Goal: Use online tool/utility: Utilize a website feature to perform a specific function

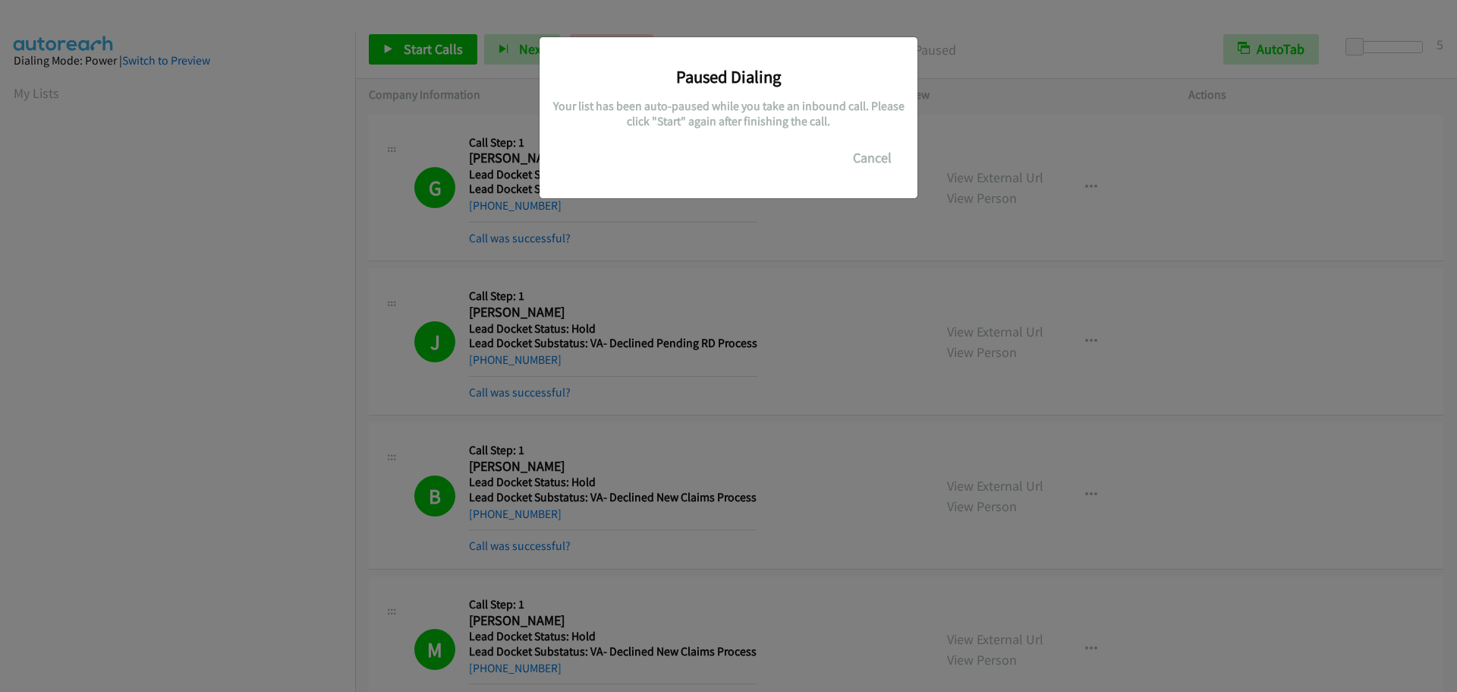
click at [871, 162] on button "Cancel" at bounding box center [873, 158] width 68 height 30
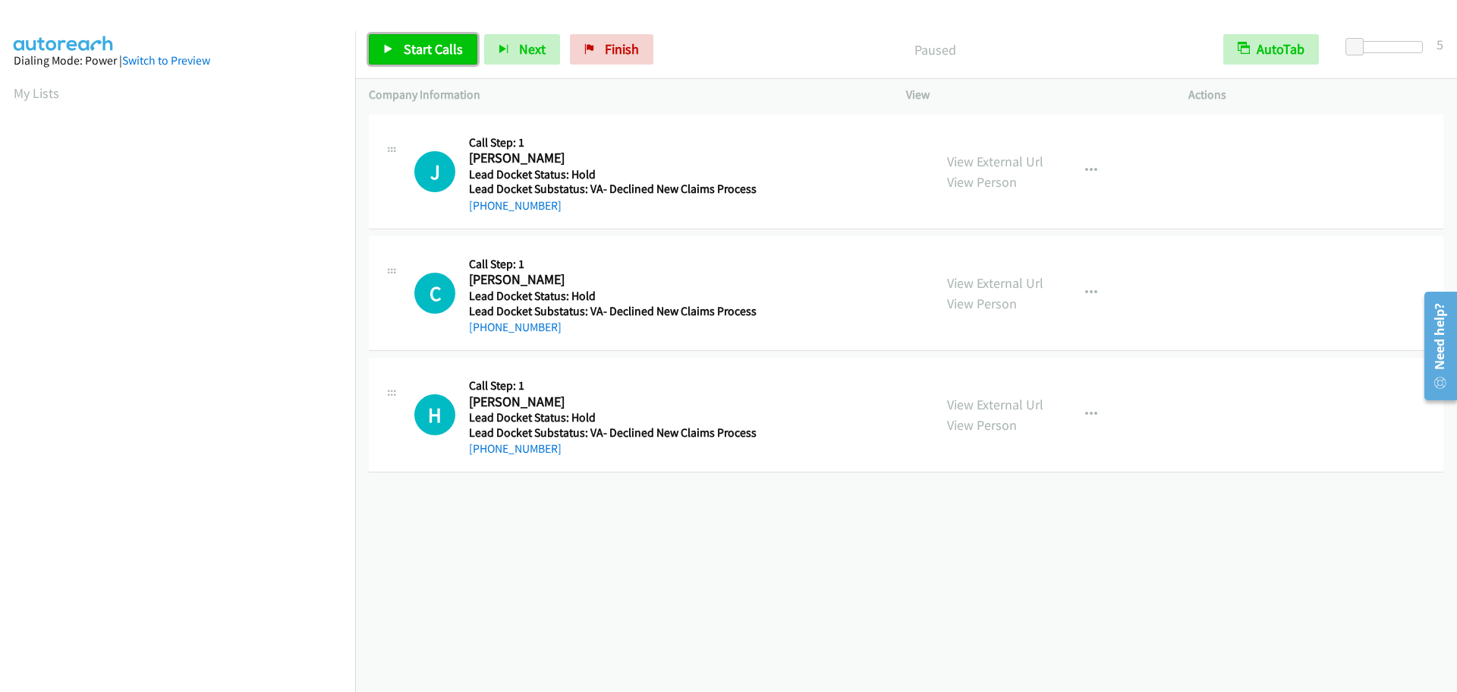
click at [404, 54] on span "Start Calls" at bounding box center [433, 48] width 59 height 17
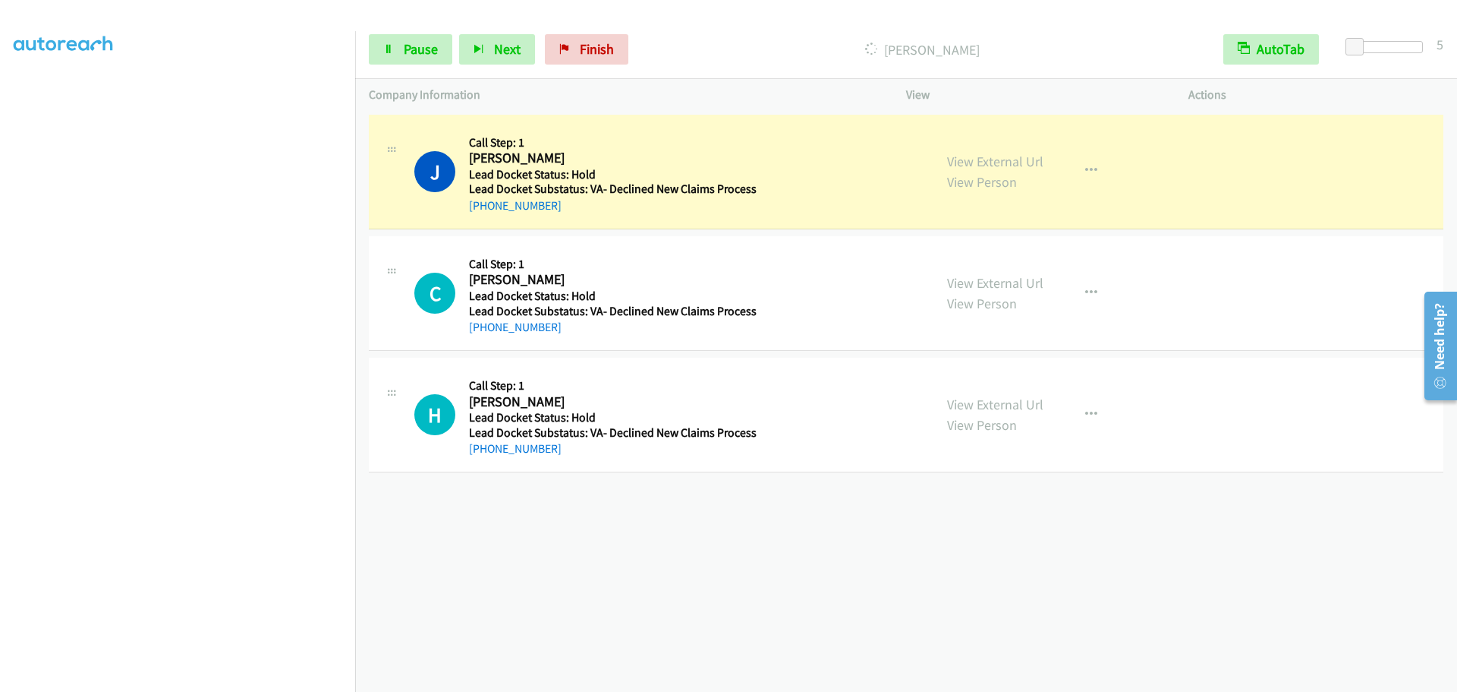
scroll to position [159, 0]
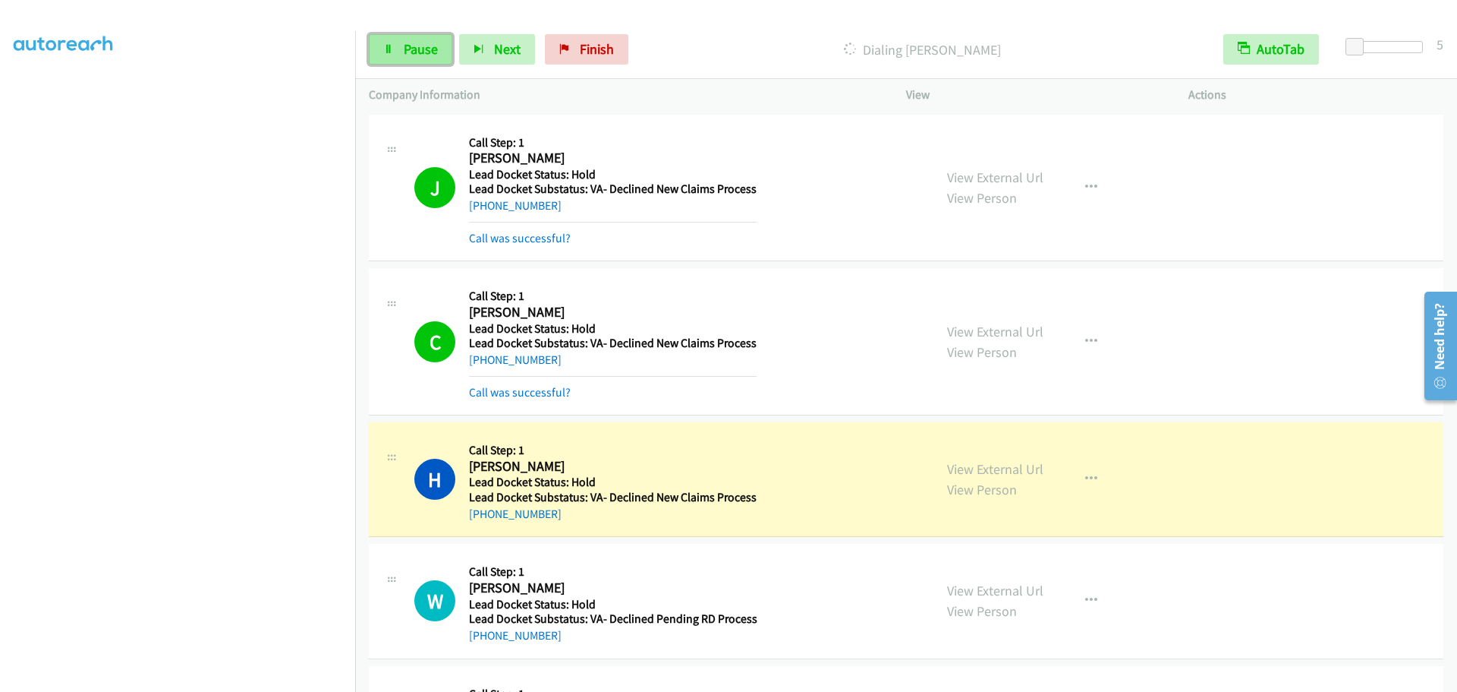
click at [392, 55] on link "Pause" at bounding box center [410, 49] width 83 height 30
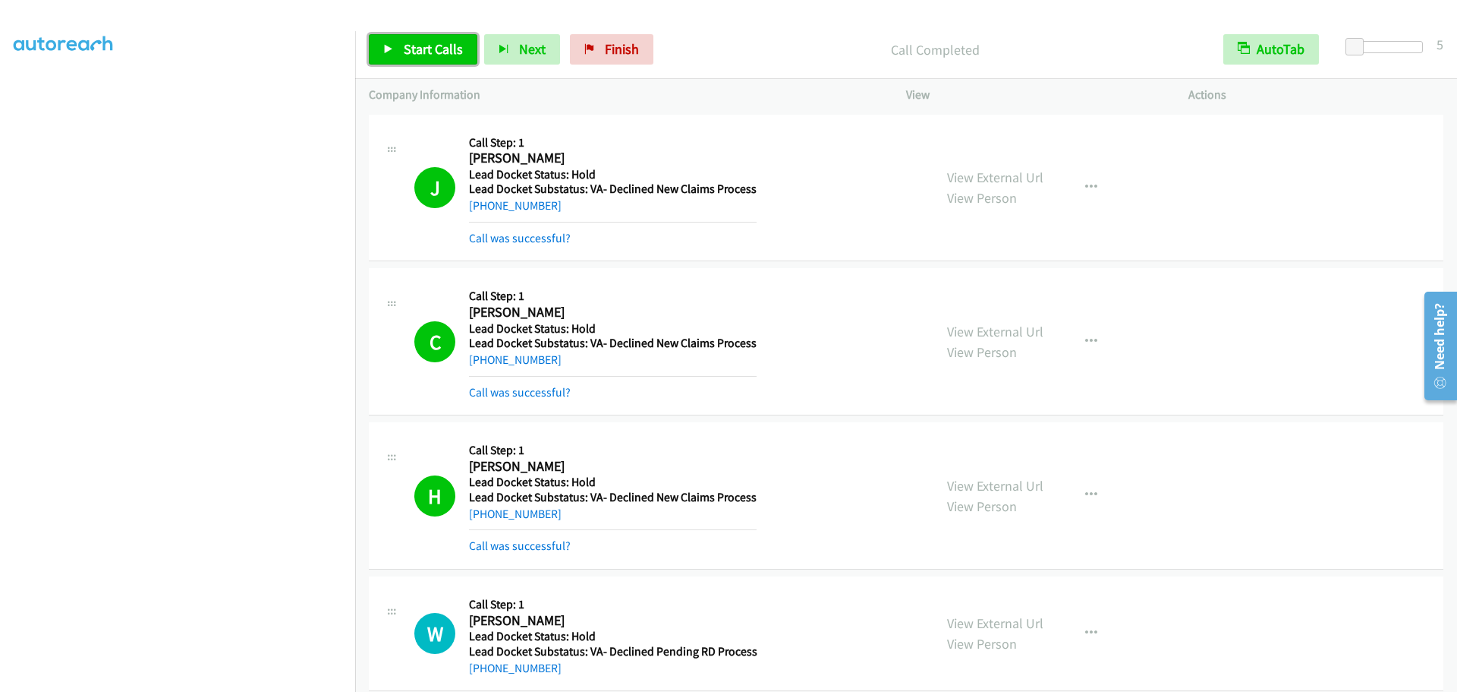
click at [416, 46] on span "Start Calls" at bounding box center [433, 48] width 59 height 17
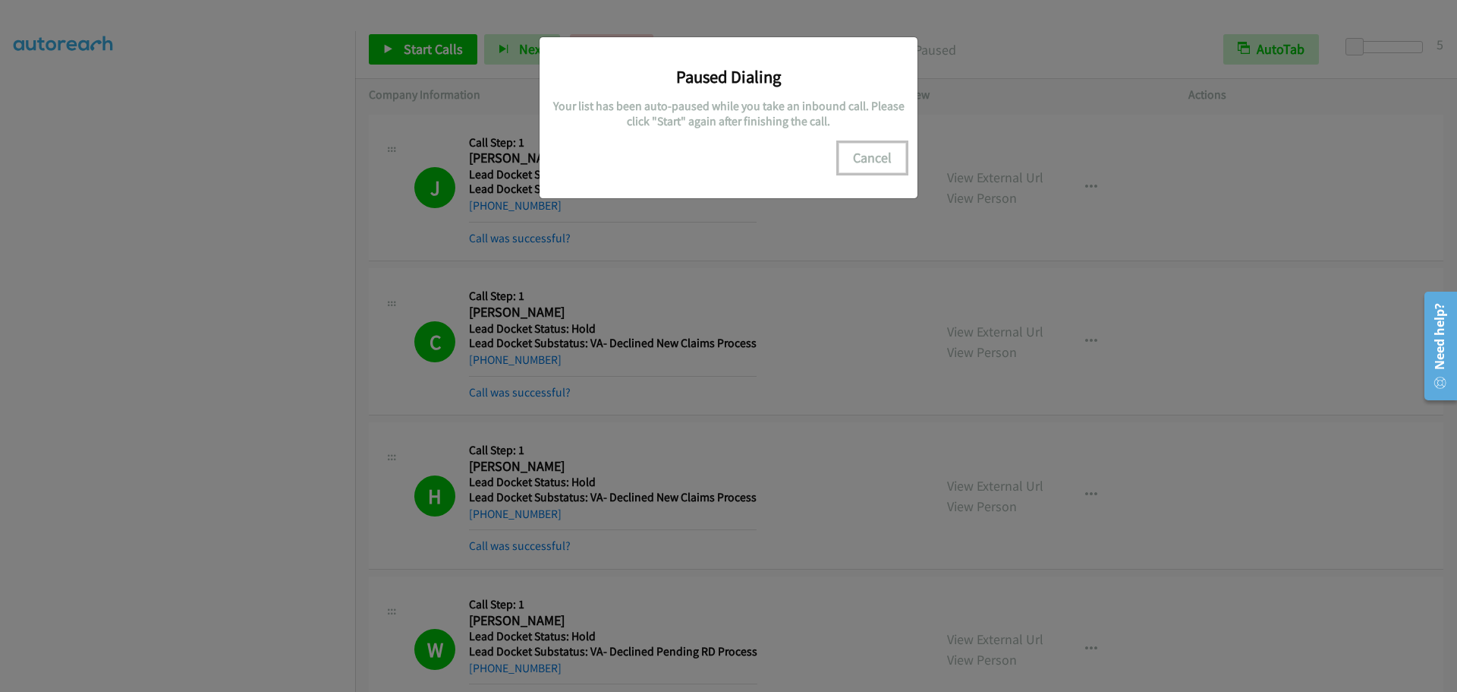
click at [881, 162] on button "Cancel" at bounding box center [873, 158] width 68 height 30
click at [877, 162] on button "Cancel" at bounding box center [873, 158] width 68 height 30
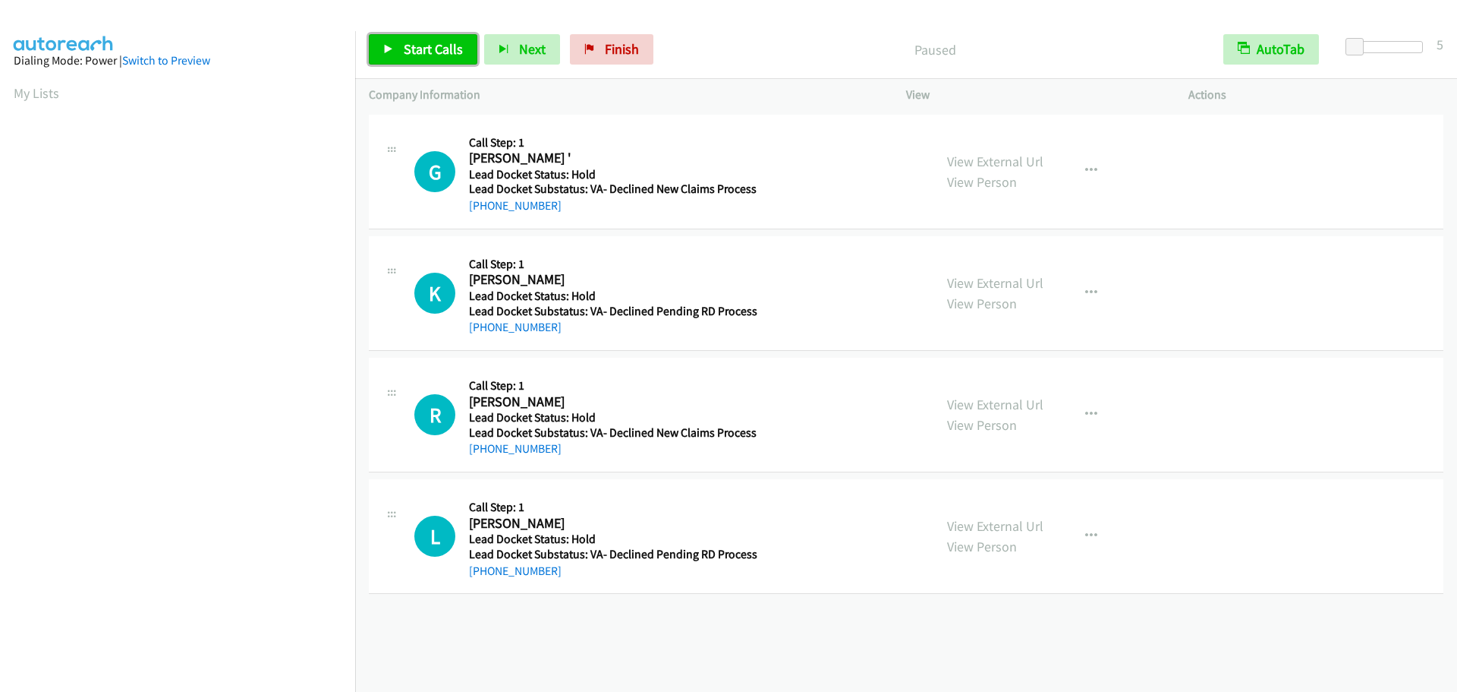
click at [424, 49] on span "Start Calls" at bounding box center [433, 48] width 59 height 17
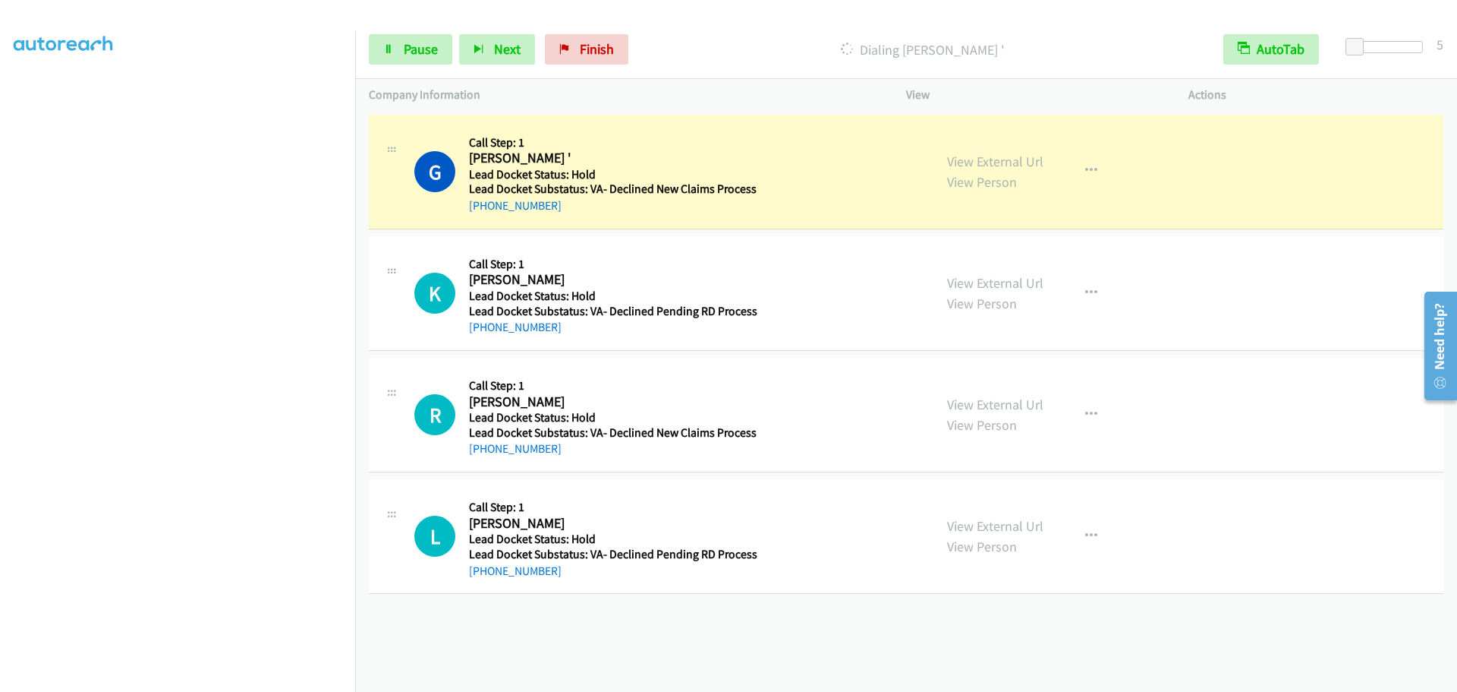
scroll to position [159, 0]
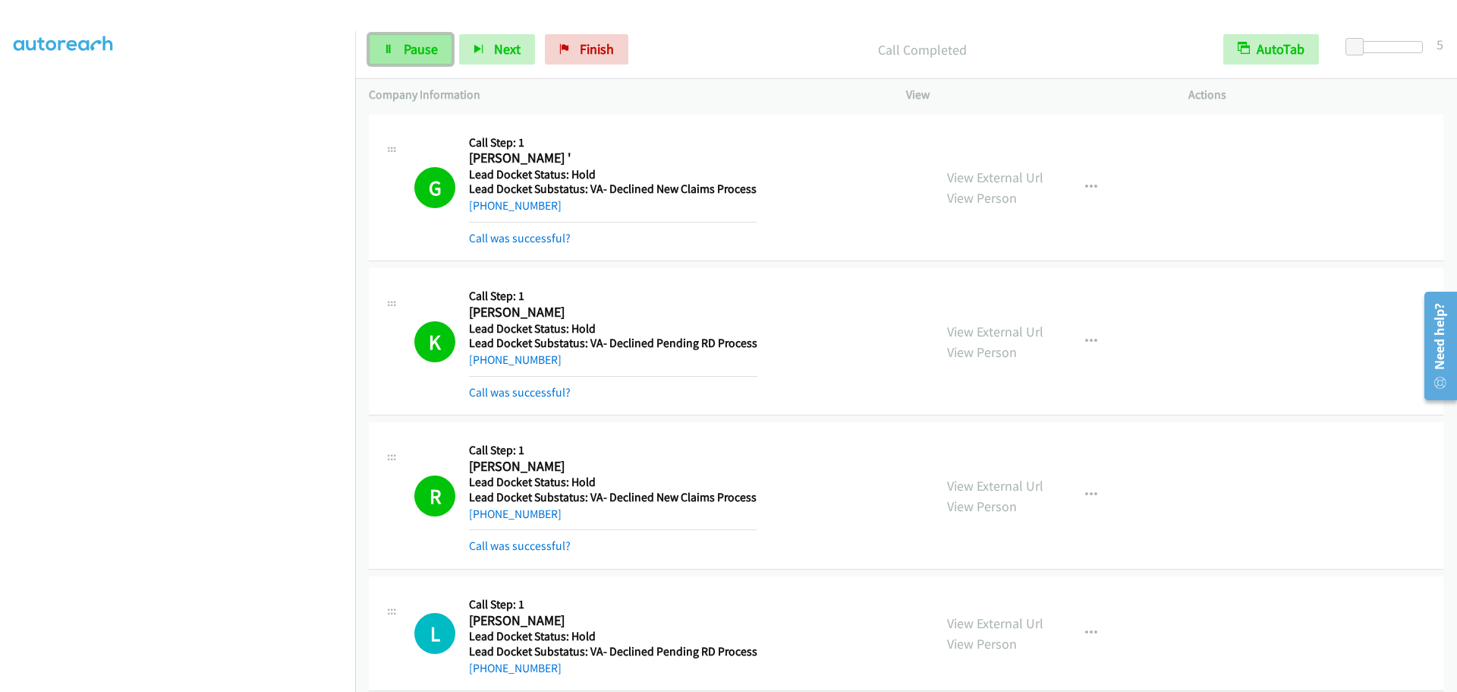
click at [427, 58] on link "Pause" at bounding box center [410, 49] width 83 height 30
click at [424, 56] on span "Start Calls" at bounding box center [433, 48] width 59 height 17
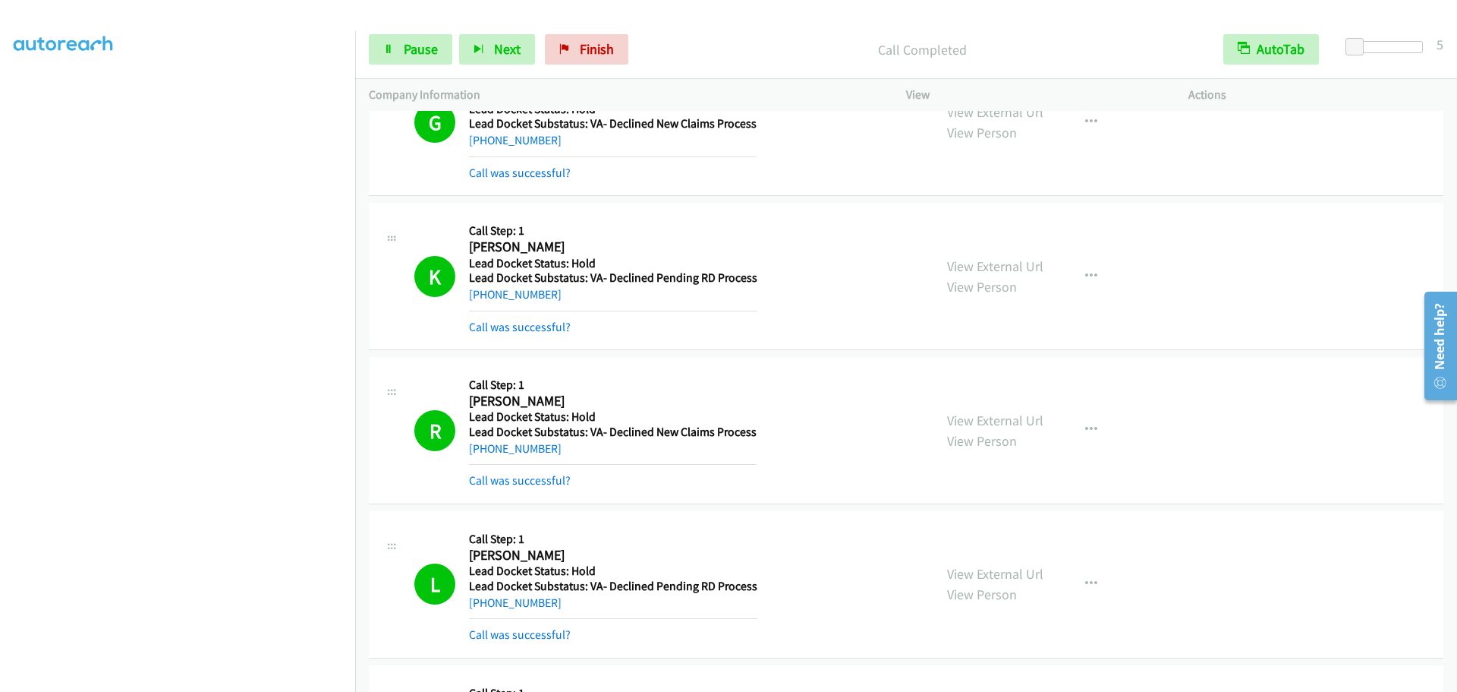
scroll to position [0, 0]
